Goal: Task Accomplishment & Management: Manage account settings

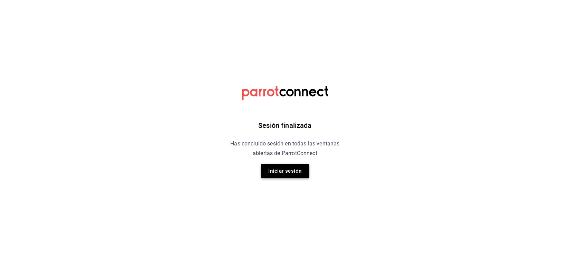
click at [284, 167] on button "Iniciar sesión" at bounding box center [285, 171] width 48 height 14
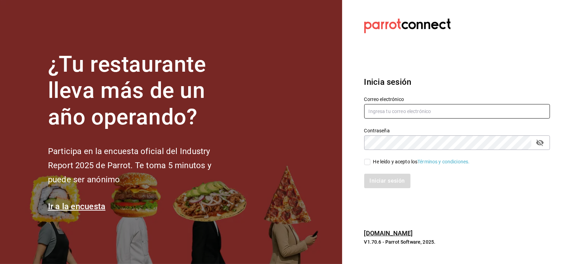
click at [385, 113] on input "text" at bounding box center [457, 111] width 186 height 14
type input "emmanuelfonseca59@gmail.com"
click at [385, 144] on icon "passwordField" at bounding box center [540, 143] width 8 height 7
click at [368, 161] on input "He leído y acepto los Términos y condiciones." at bounding box center [367, 162] width 6 height 6
checkbox input "true"
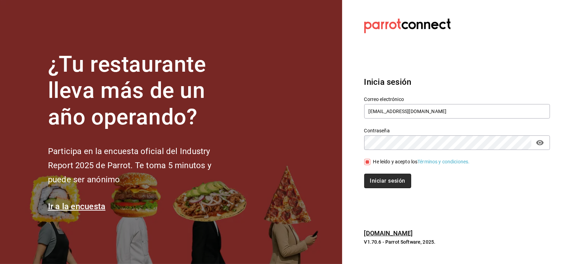
click at [379, 181] on button "Iniciar sesión" at bounding box center [387, 181] width 47 height 14
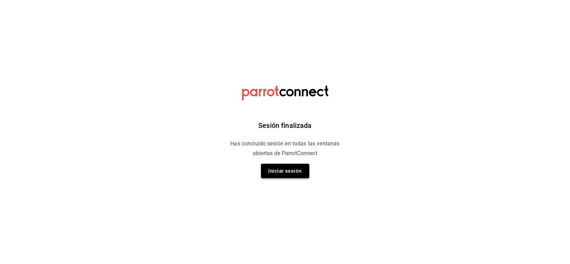
click at [297, 167] on button "Iniciar sesión" at bounding box center [285, 171] width 48 height 14
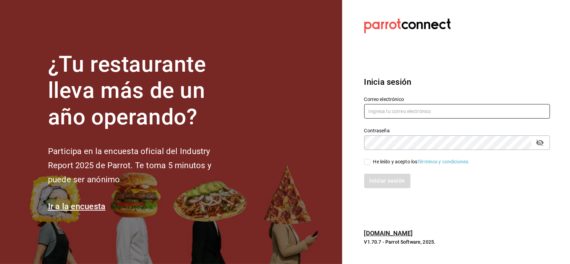
click at [412, 109] on input "text" at bounding box center [457, 111] width 186 height 14
type input "[EMAIL_ADDRESS][DOMAIN_NAME]"
click at [371, 163] on span "He leído y acepto los Términos y condiciones." at bounding box center [419, 161] width 99 height 7
click at [370, 163] on input "He leído y acepto los Términos y condiciones." at bounding box center [367, 162] width 6 height 6
checkbox input "true"
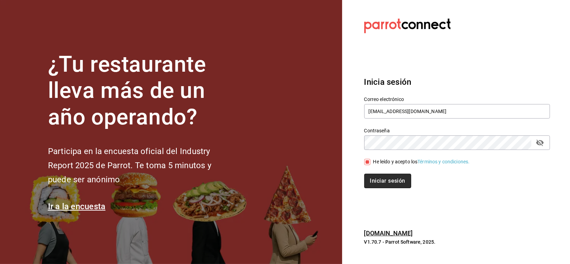
click at [376, 180] on button "Iniciar sesión" at bounding box center [387, 181] width 47 height 14
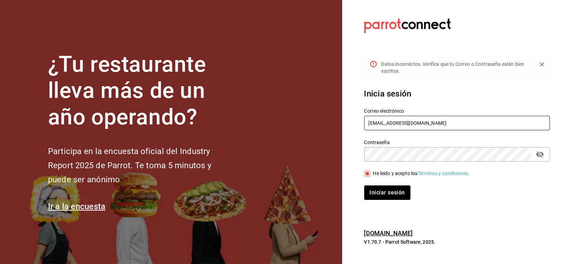
click at [392, 122] on input "[EMAIL_ADDRESS][DOMAIN_NAME]" at bounding box center [457, 123] width 186 height 14
type input "[EMAIL_ADDRESS][DOMAIN_NAME]"
click at [401, 196] on button "Iniciar sesión" at bounding box center [387, 193] width 47 height 14
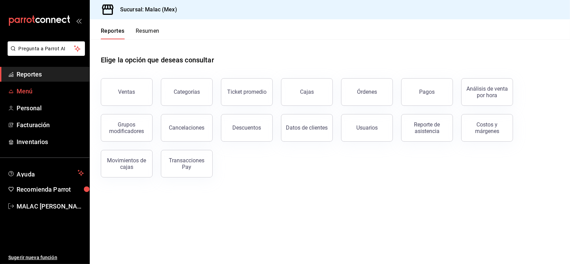
click at [79, 89] on span "Menú" at bounding box center [50, 91] width 67 height 9
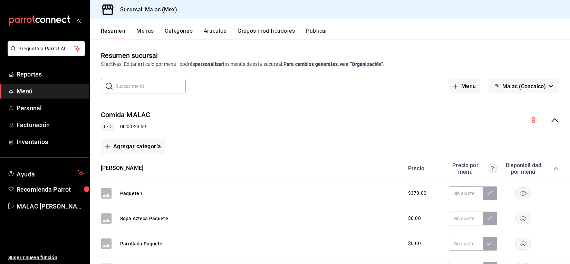
click at [210, 32] on button "Artículos" at bounding box center [215, 34] width 23 height 12
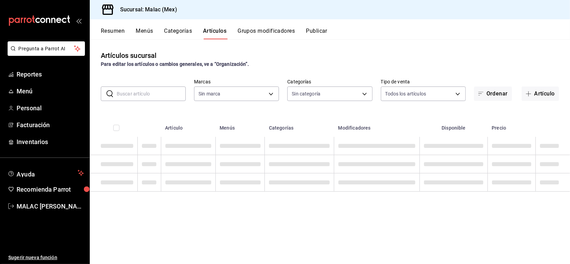
type input "68cda390-11aa-4088-a87d-1ba274343c49"
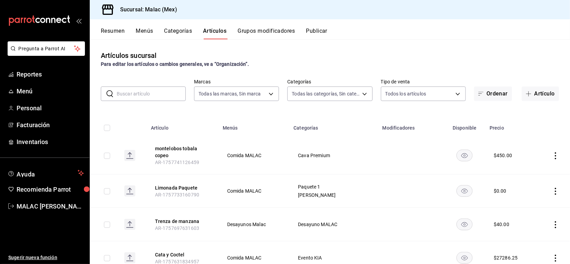
type input "228b4bf7-150e-4bab-8dc9-3a12d07e1b79,32889d7b-6c63-4512-91be-fe3ce9af28b8,6211f…"
click at [148, 90] on input "text" at bounding box center [151, 94] width 69 height 14
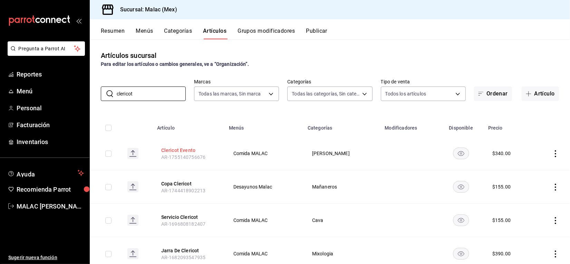
type input "clericot"
click at [183, 152] on button "Clericot Evento" at bounding box center [188, 150] width 55 height 7
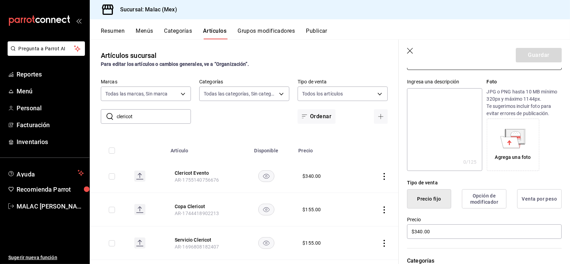
scroll to position [71, 0]
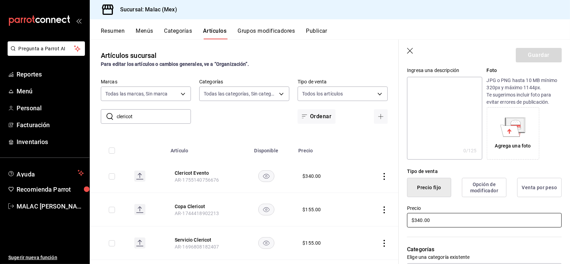
click at [421, 219] on input "$340.00" at bounding box center [484, 220] width 155 height 14
type input "$390.00"
click at [532, 57] on button "Guardar" at bounding box center [538, 55] width 46 height 14
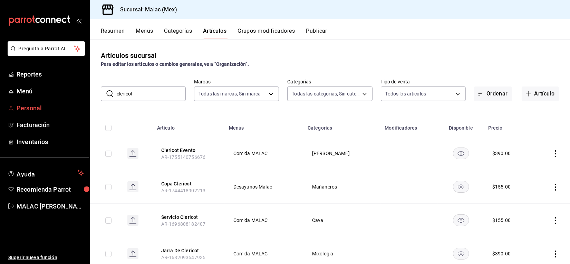
click at [3, 108] on link "Personal" at bounding box center [44, 108] width 89 height 15
